Goal: Find specific page/section: Find specific page/section

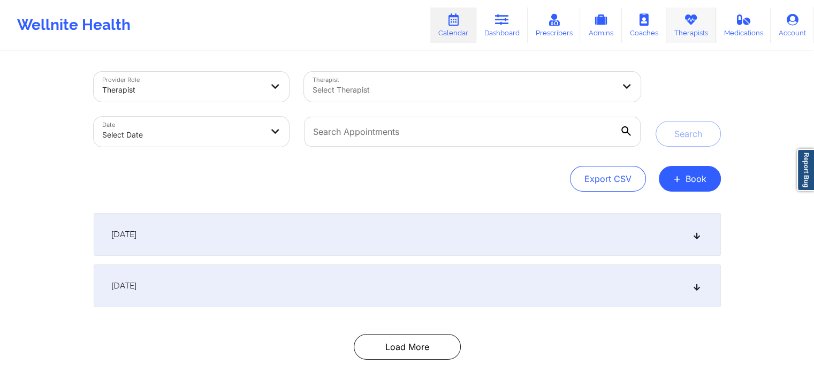
click at [692, 28] on link "Therapists" at bounding box center [691, 24] width 50 height 35
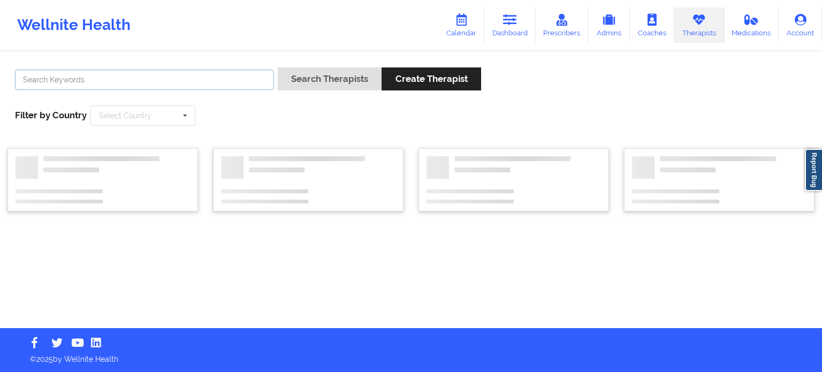
click at [134, 81] on input "text" at bounding box center [144, 80] width 259 height 20
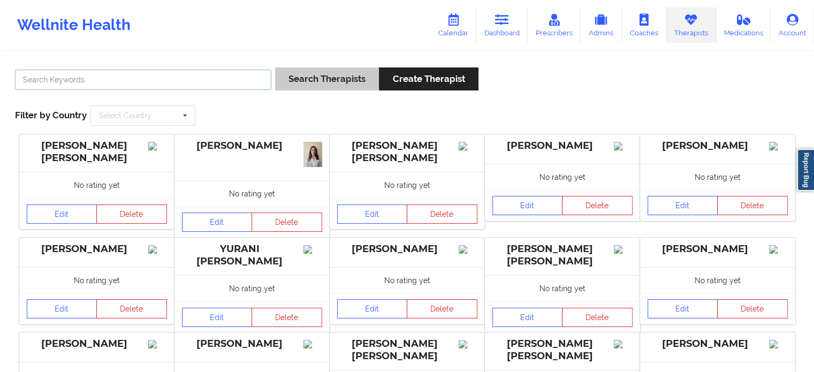
paste input "ava123ava32@gmail.com"
type input "ava123ava32@gmail.com"
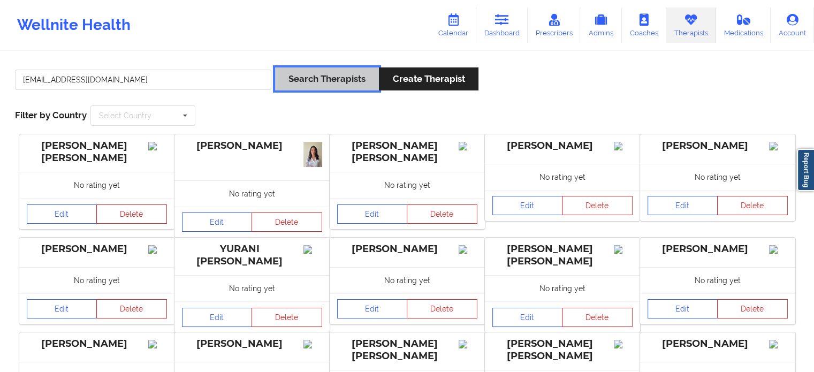
click at [333, 78] on button "Search Therapists" at bounding box center [327, 78] width 104 height 23
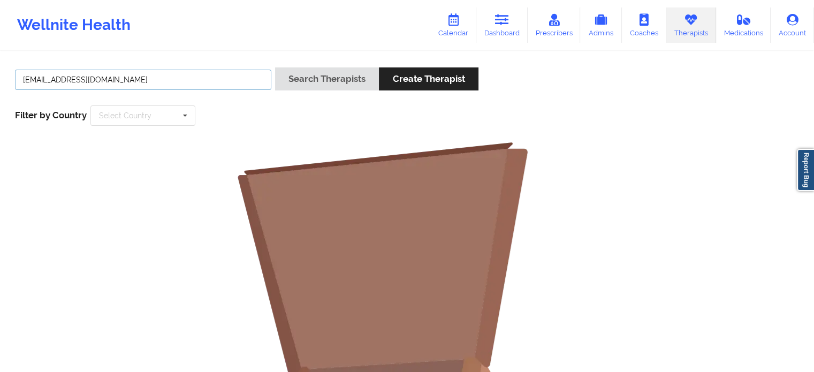
click at [148, 79] on input "ava123ava32@gmail.com" at bounding box center [143, 80] width 256 height 20
click at [541, 21] on link "Prescribers" at bounding box center [554, 24] width 53 height 35
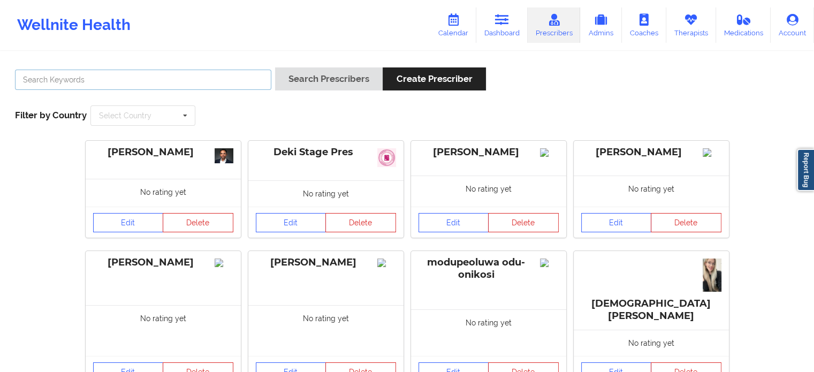
click at [165, 79] on input "text" at bounding box center [143, 80] width 256 height 20
paste input "ava123ava32@gmail.com"
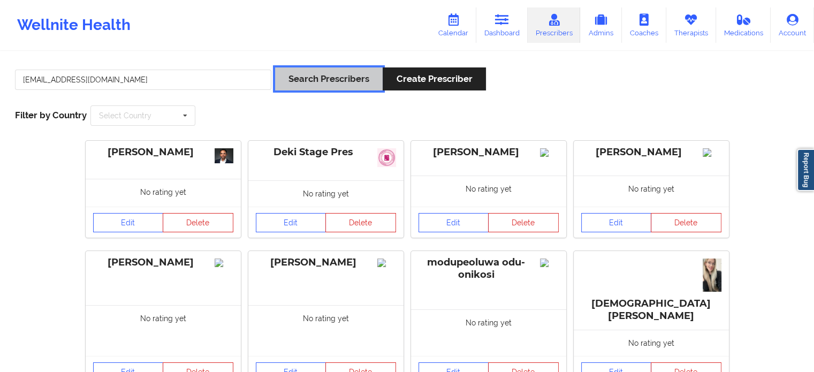
click at [334, 81] on button "Search Prescribers" at bounding box center [329, 78] width 108 height 23
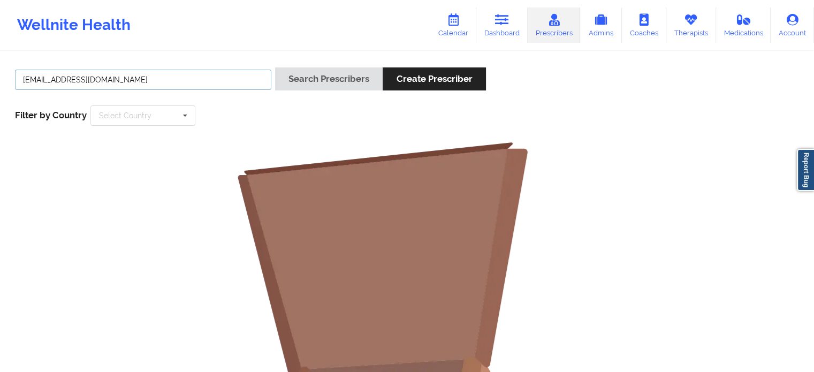
click at [207, 85] on input "ava123ava32@gmail.com" at bounding box center [143, 80] width 256 height 20
type input "a"
